Goal: Task Accomplishment & Management: Manage account settings

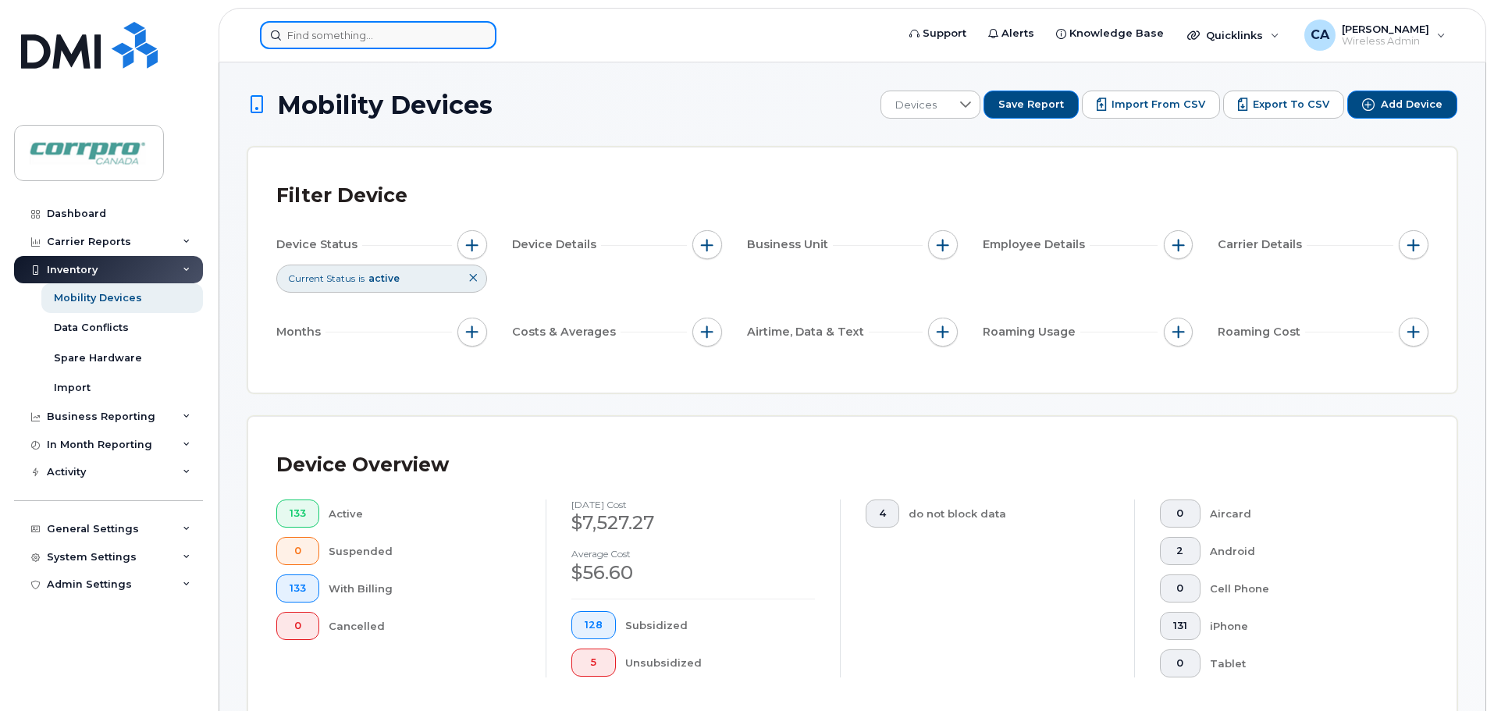
click at [320, 35] on input at bounding box center [378, 35] width 236 height 28
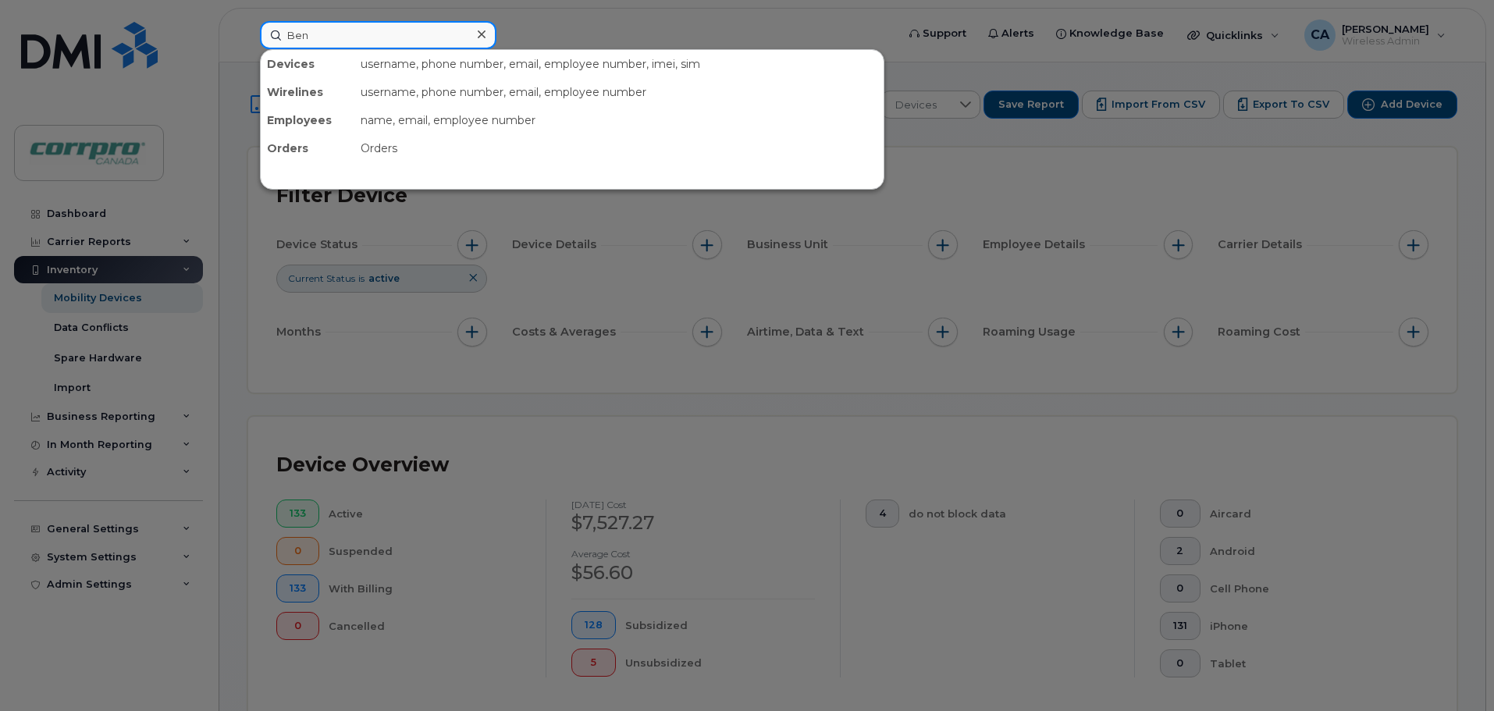
type input "Ben"
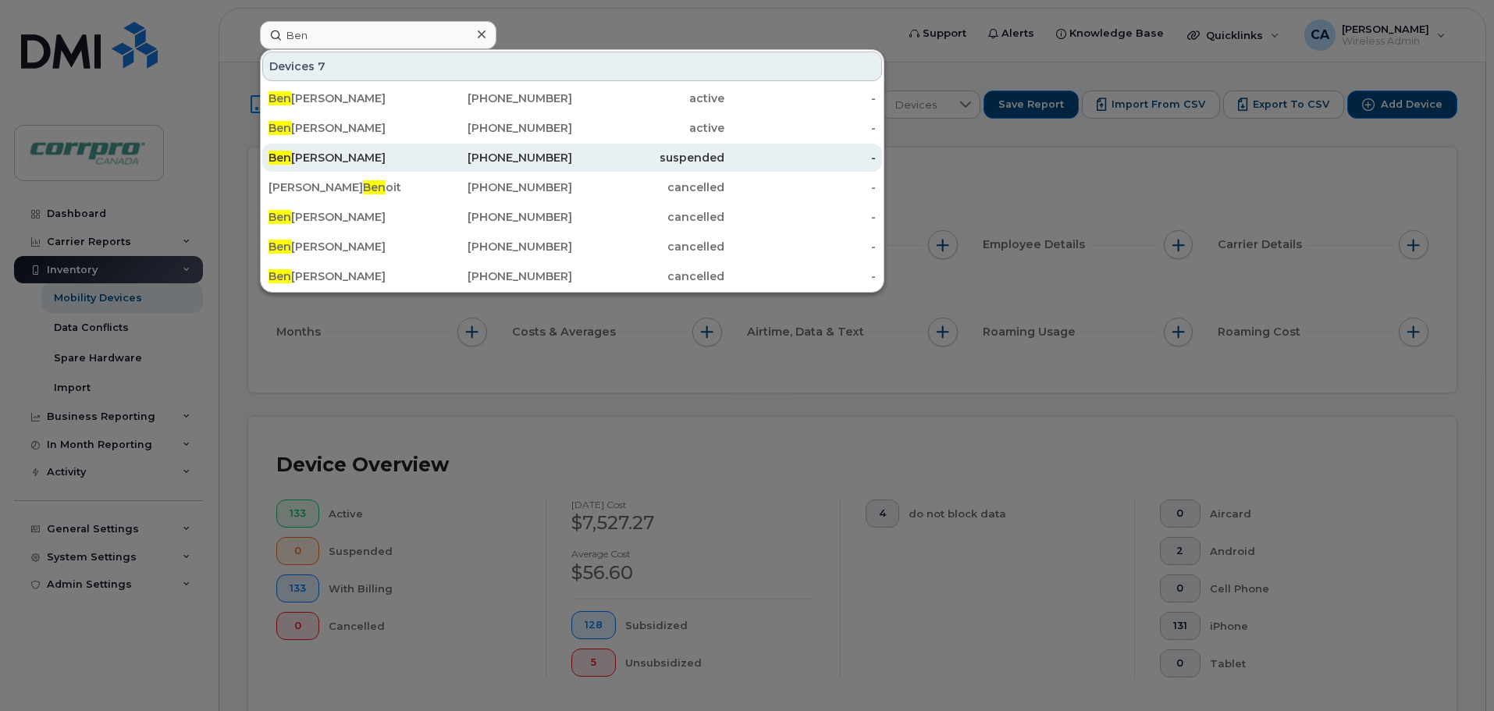
click at [316, 157] on div "[PERSON_NAME]" at bounding box center [344, 158] width 152 height 16
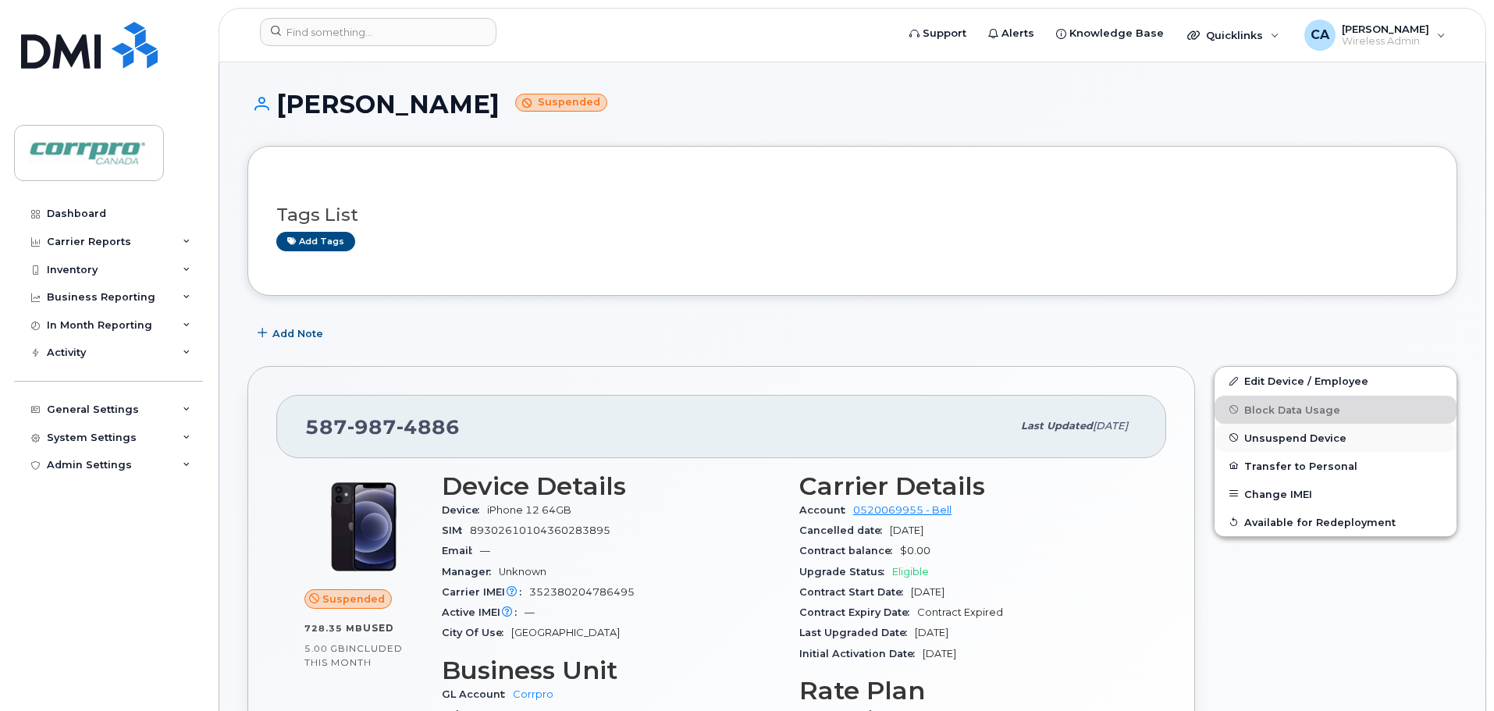
click at [1284, 442] on span "Unsuspend Device" at bounding box center [1295, 438] width 102 height 12
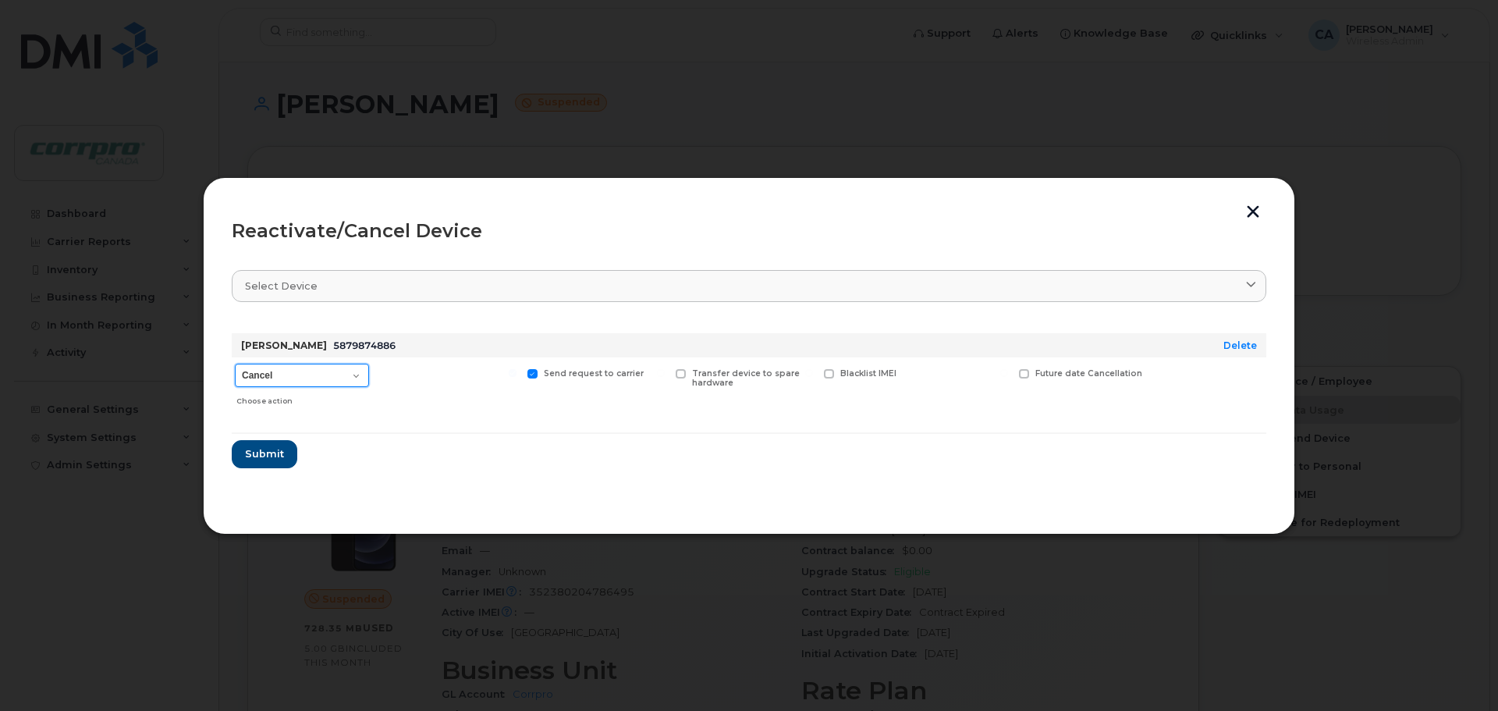
click at [308, 378] on select "Cancel Suspend - Extend Suspension Reactivate" at bounding box center [302, 375] width 134 height 23
select select "[object Object]"
click at [235, 364] on select "Cancel Suspend - Extend Suspension Reactivate" at bounding box center [302, 375] width 134 height 23
click at [266, 463] on button "Submit" at bounding box center [264, 454] width 64 height 28
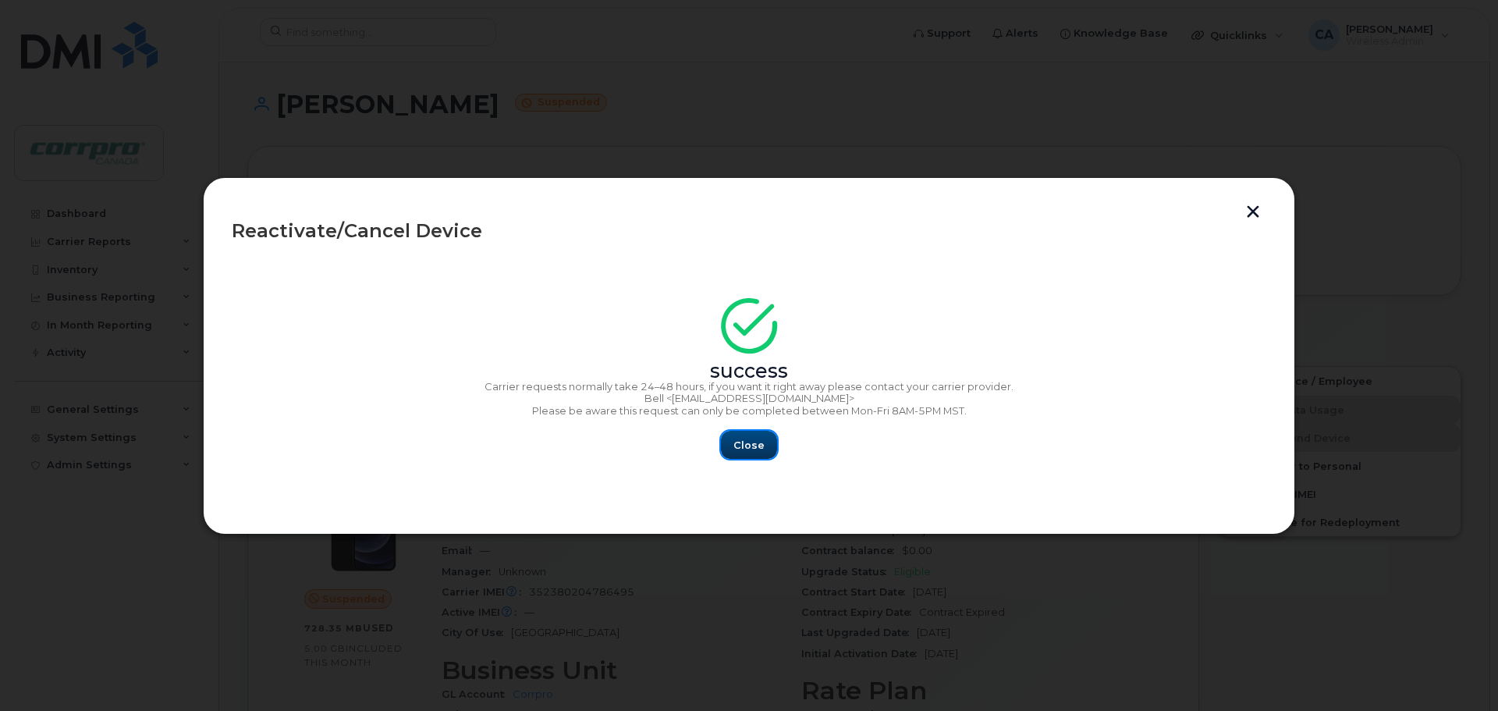
click at [758, 446] on span "Close" at bounding box center [749, 445] width 31 height 15
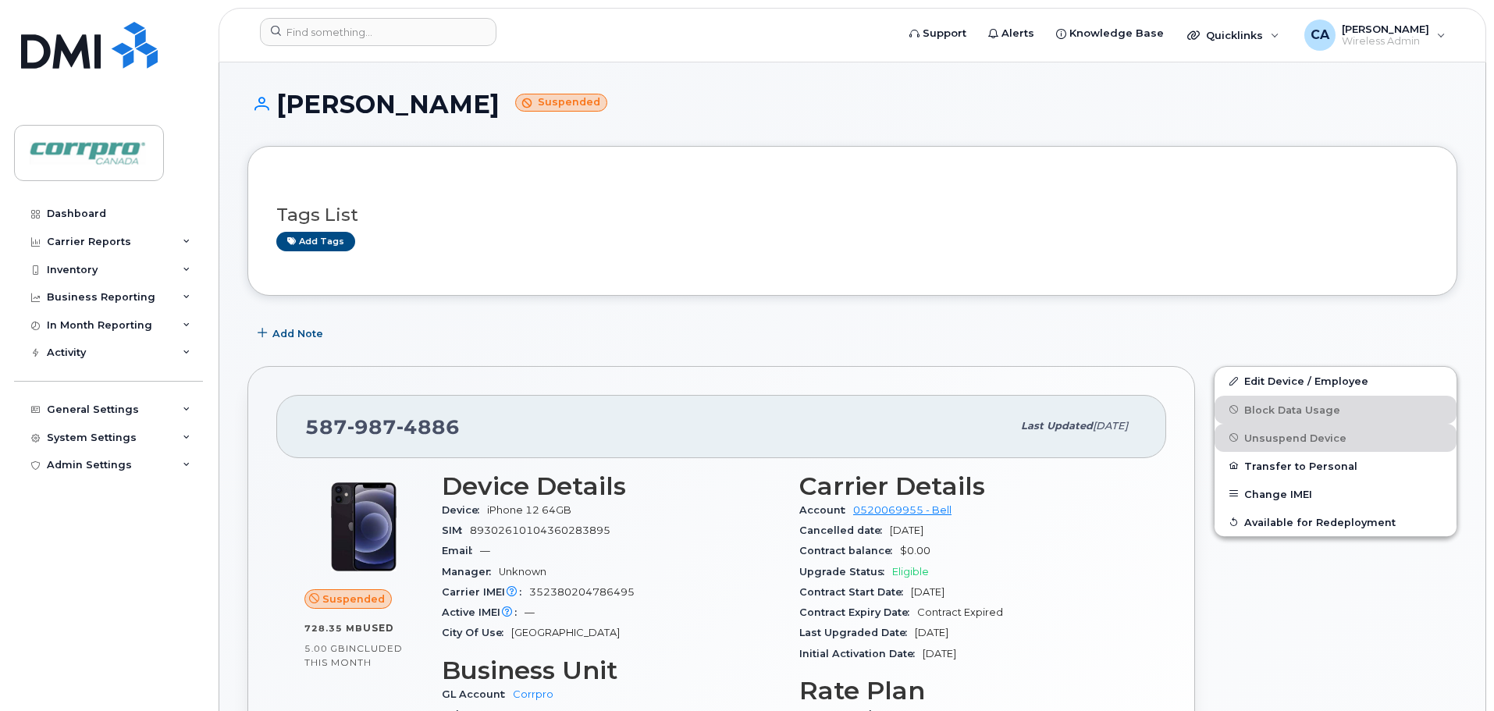
click at [1245, 582] on div "Edit Device / Employee Block Data Usage Unsuspend Device Transfer to Personal C…" at bounding box center [1335, 631] width 262 height 549
